Goal: Task Accomplishment & Management: Manage account settings

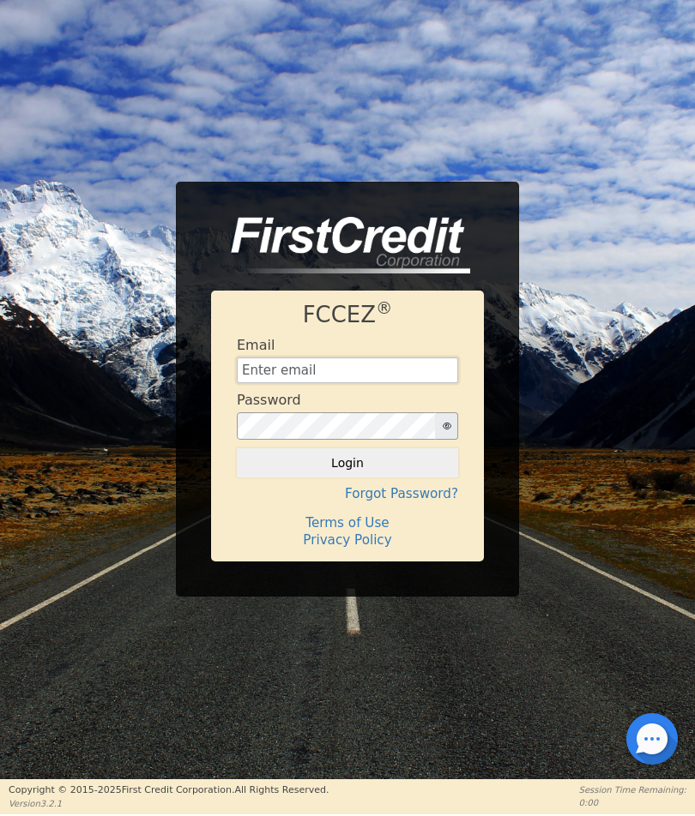
click at [250, 365] on input "text" at bounding box center [347, 371] width 221 height 26
type input "[EMAIL_ADDRESS][DOMAIN_NAME]"
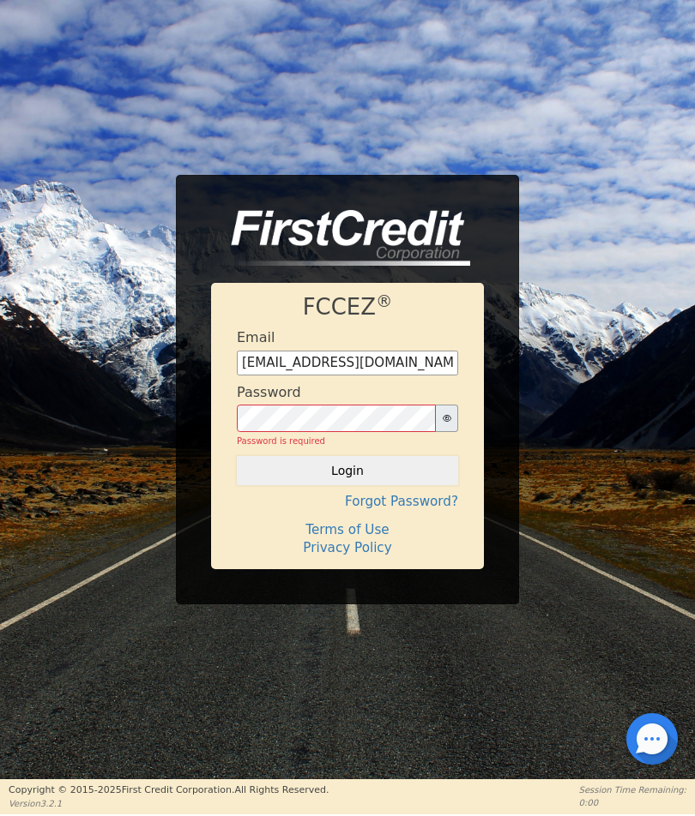
click at [359, 435] on div "Password is required" at bounding box center [347, 441] width 221 height 13
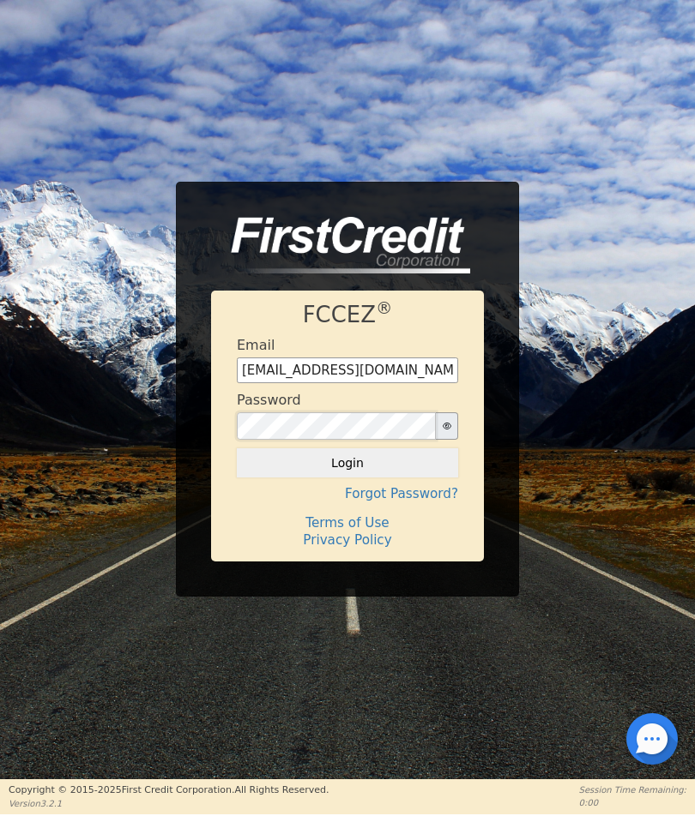
click at [237, 449] on button "Login" at bounding box center [347, 463] width 221 height 29
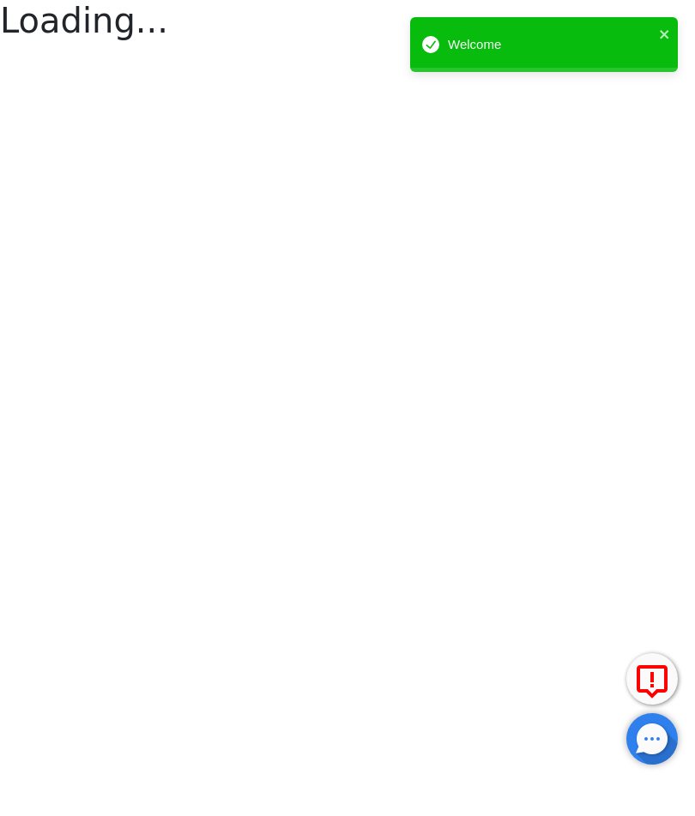
click at [657, 30] on div "Welcome" at bounding box center [538, 45] width 242 height 30
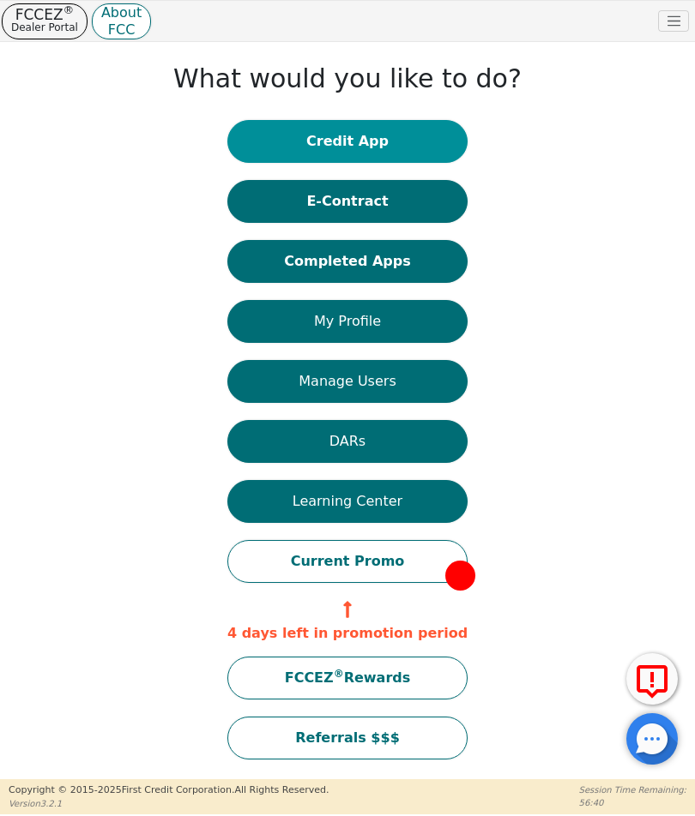
click at [349, 138] on button "Credit App" at bounding box center [347, 141] width 240 height 43
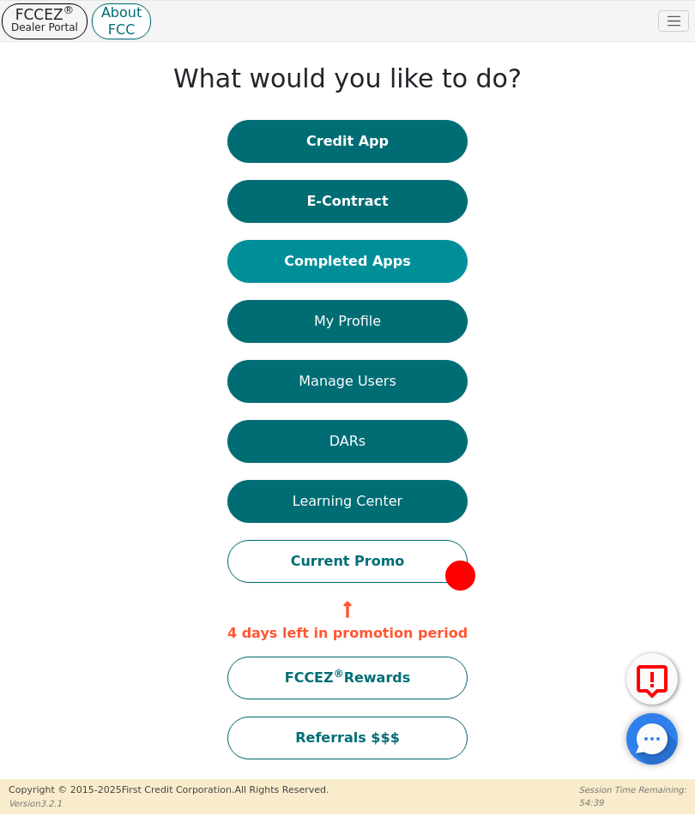
click at [298, 269] on button "Completed Apps" at bounding box center [347, 261] width 240 height 43
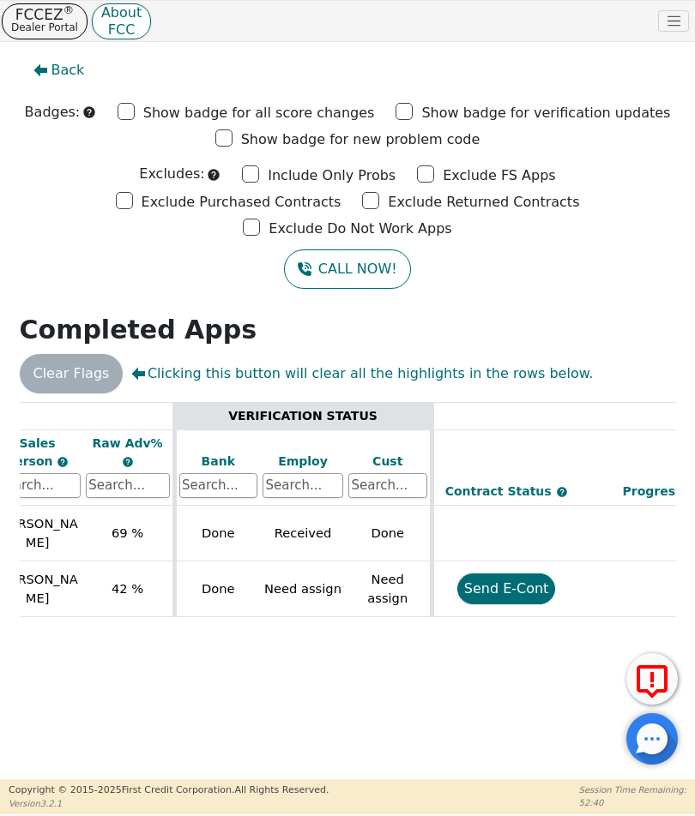
scroll to position [0, 578]
